Goal: Register for event/course

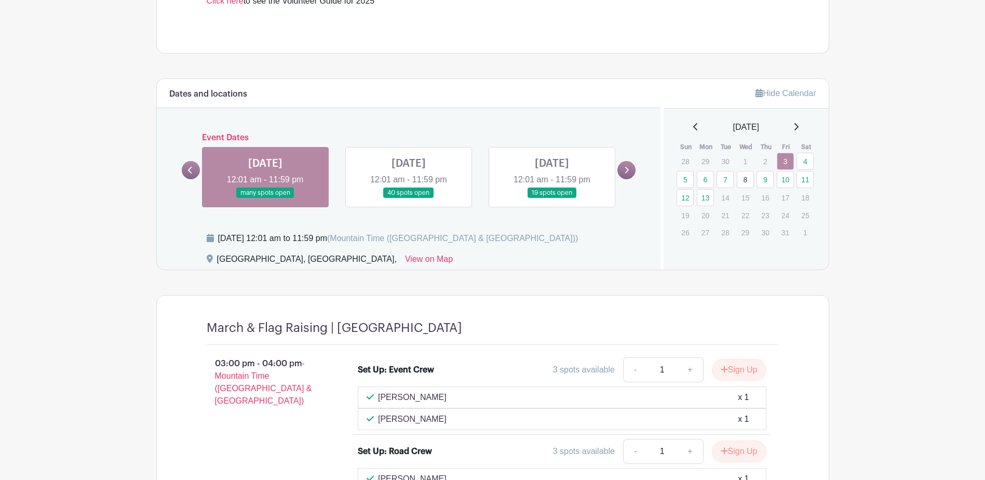
scroll to position [460, 0]
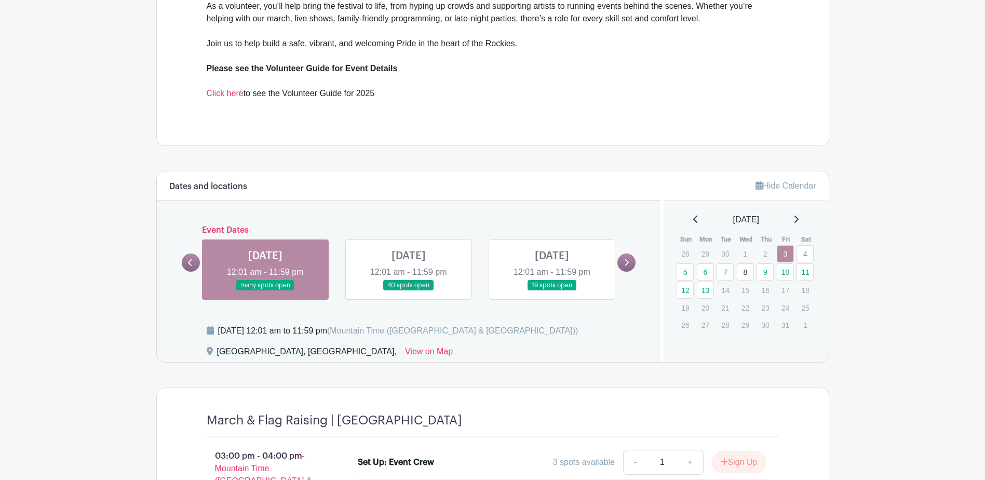
click at [409, 291] on link at bounding box center [409, 291] width 0 height 0
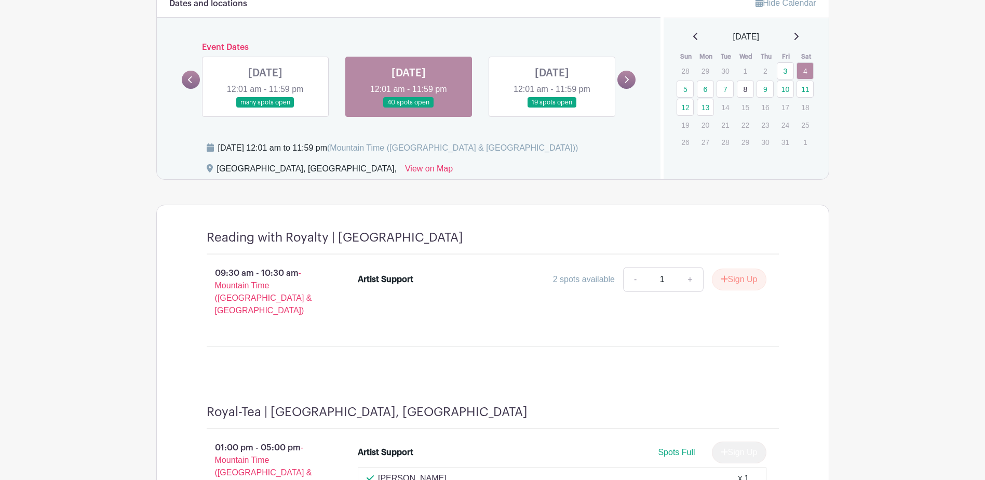
scroll to position [637, 0]
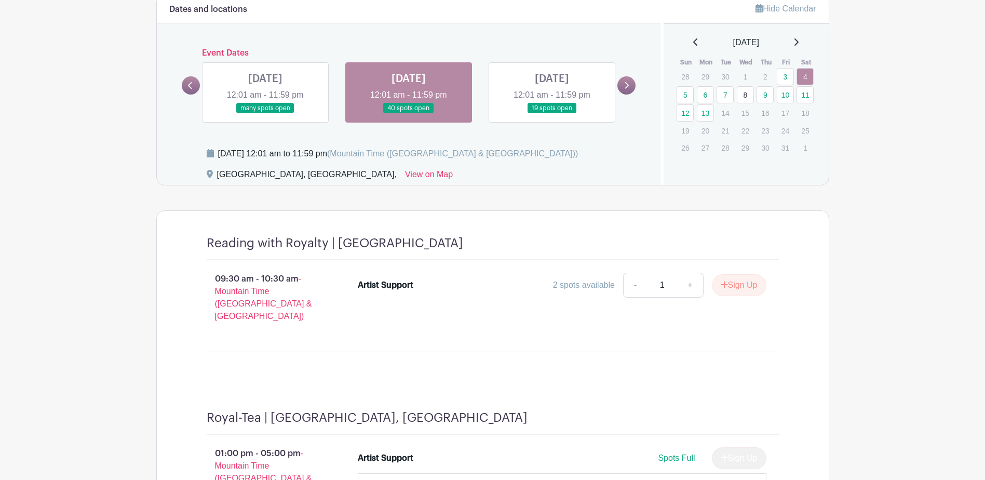
click at [552, 114] on link at bounding box center [552, 114] width 0 height 0
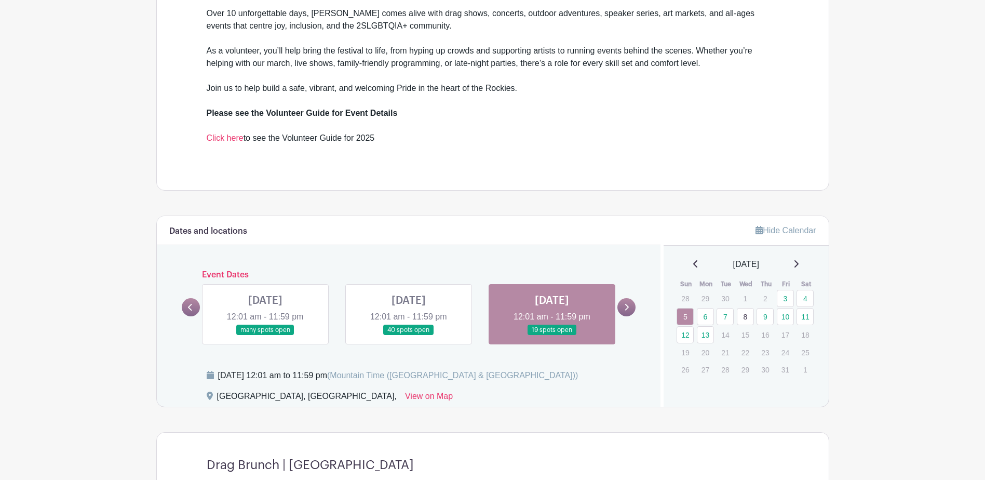
scroll to position [415, 0]
click at [710, 318] on link "6" at bounding box center [705, 315] width 17 height 17
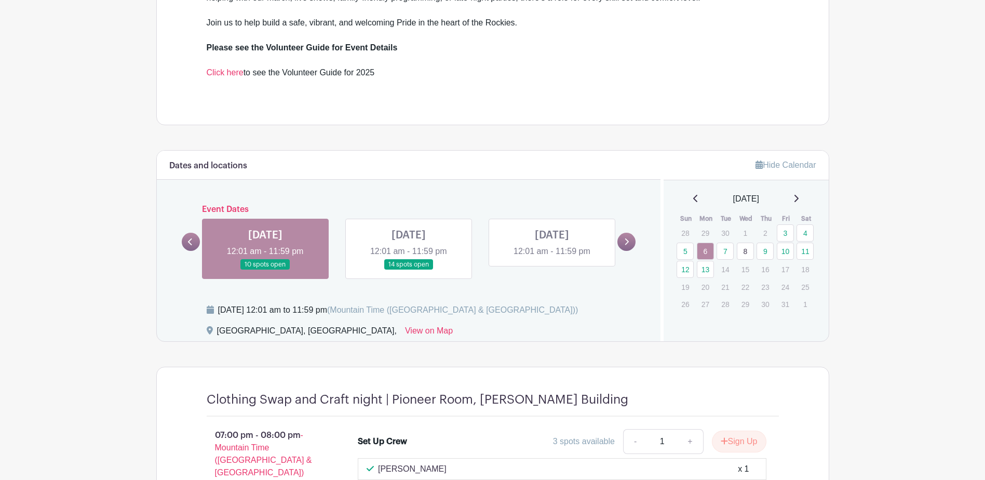
scroll to position [455, 0]
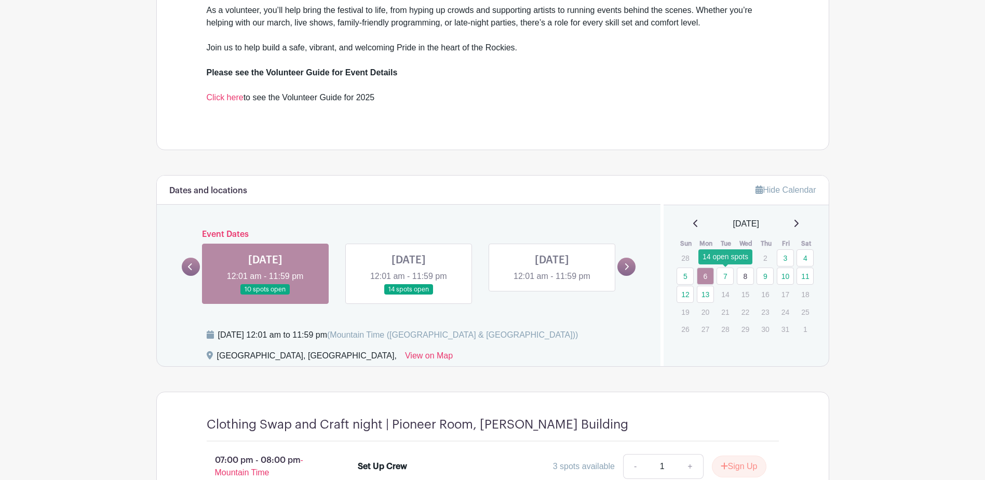
click at [724, 277] on link "7" at bounding box center [725, 275] width 17 height 17
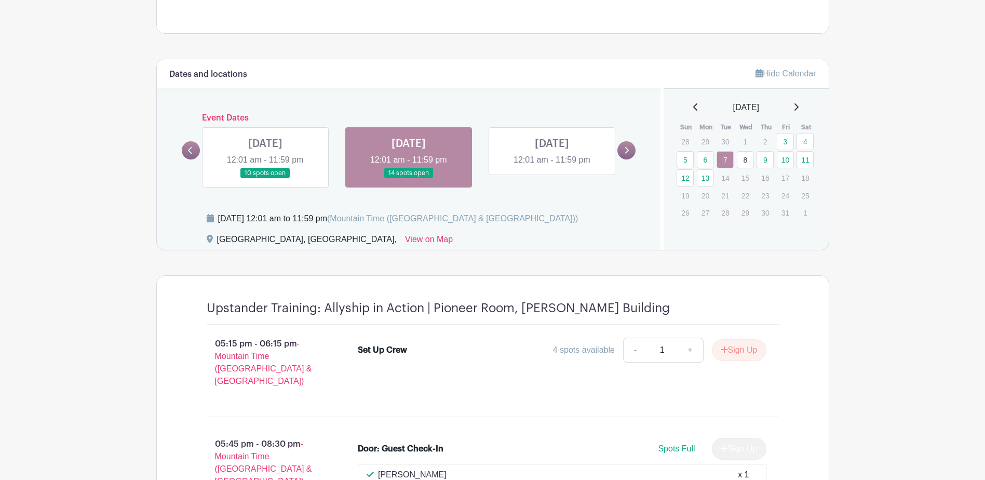
scroll to position [520, 0]
